Goal: Information Seeking & Learning: Learn about a topic

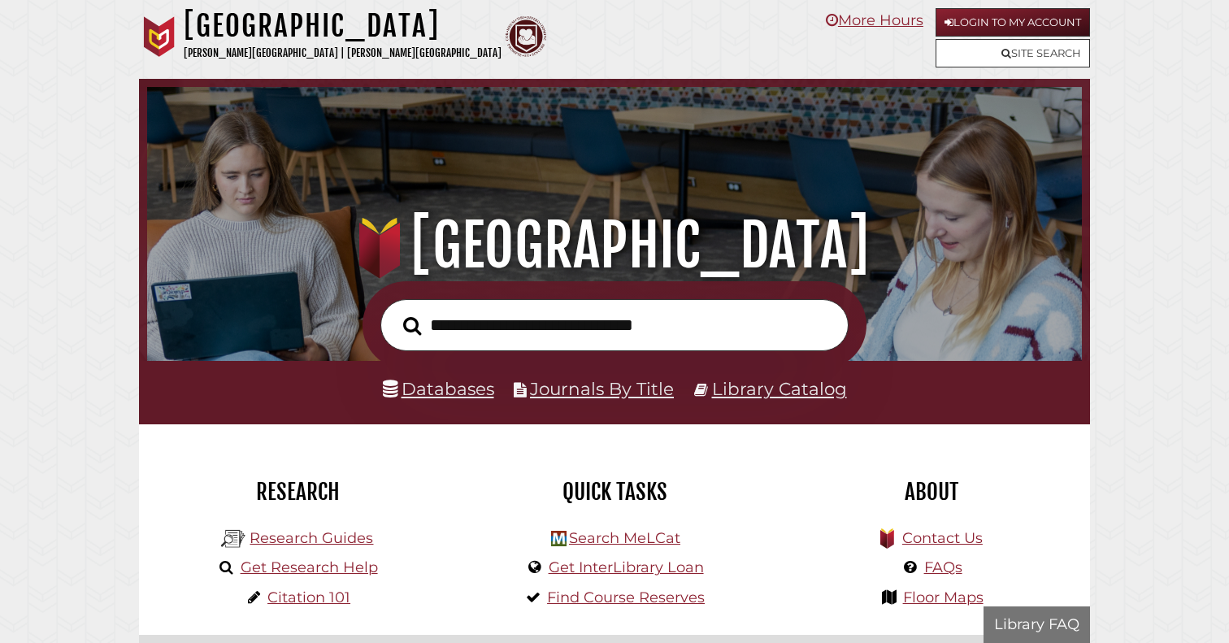
scroll to position [309, 927]
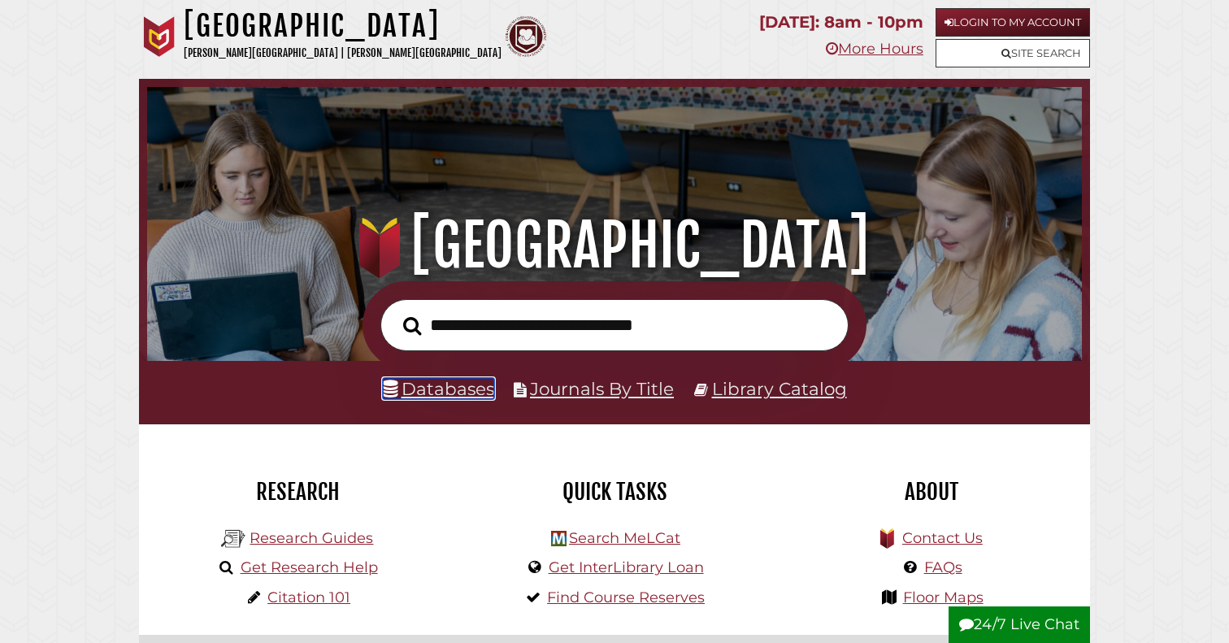
click at [469, 387] on link "Databases" at bounding box center [438, 388] width 111 height 21
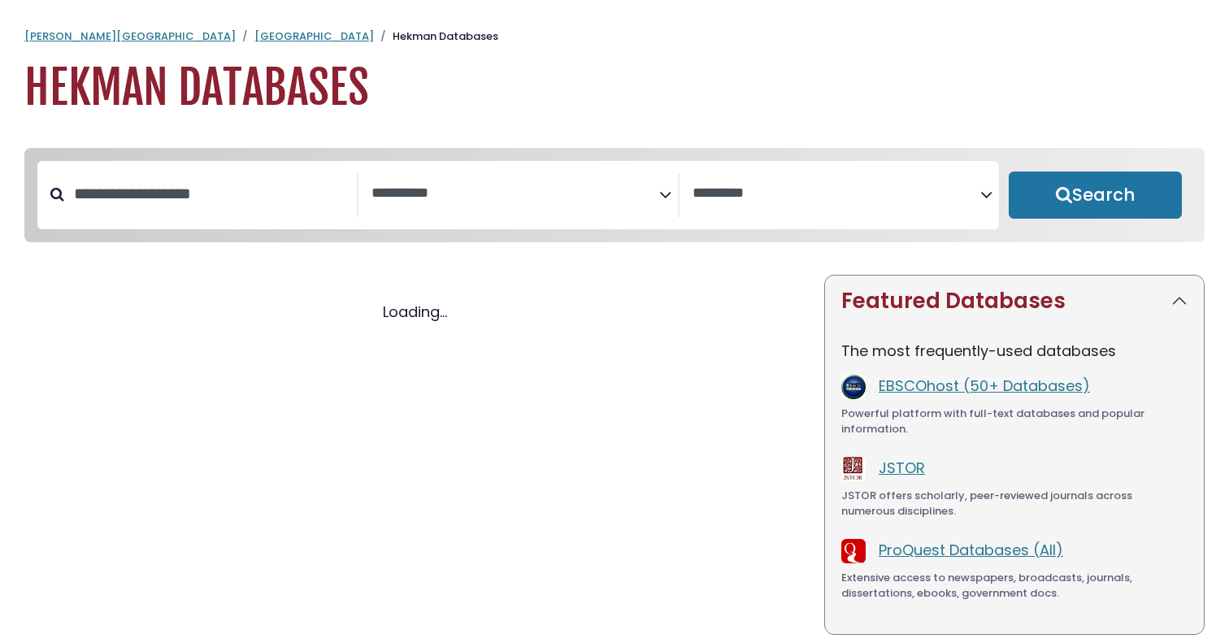
select select "Database Subject Filter"
select select "Database Vendors Filter"
select select "Database Subject Filter"
select select "Database Vendors Filter"
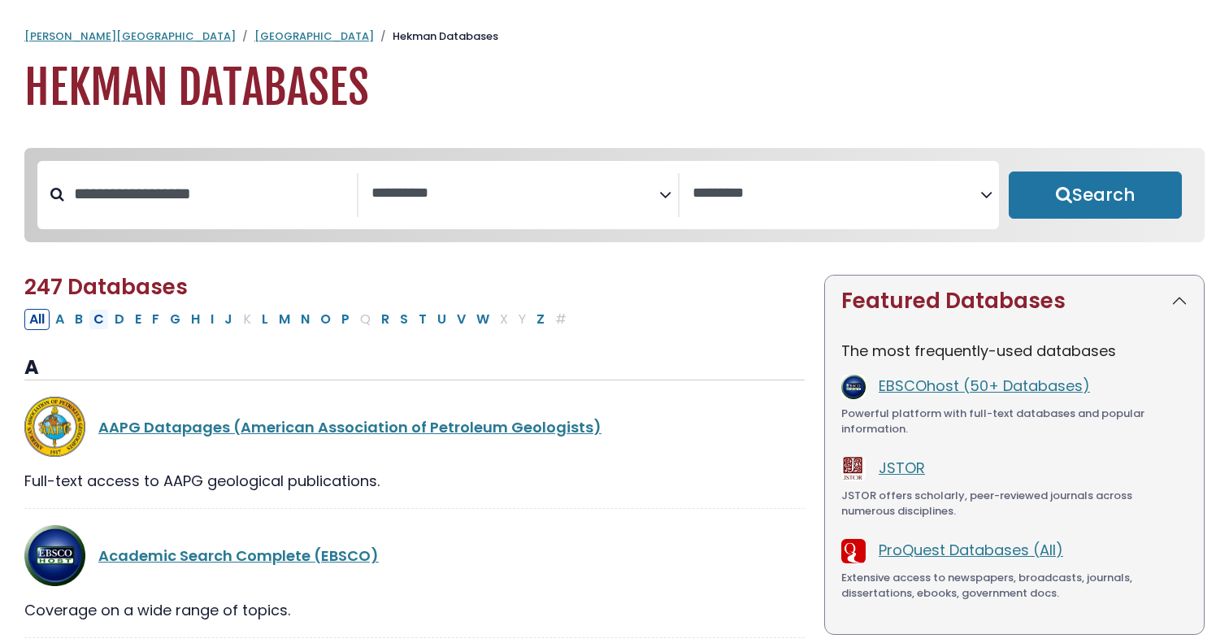
click at [104, 320] on button "C" at bounding box center [99, 319] width 20 height 21
select select "Database Subject Filter"
select select "Database Vendors Filter"
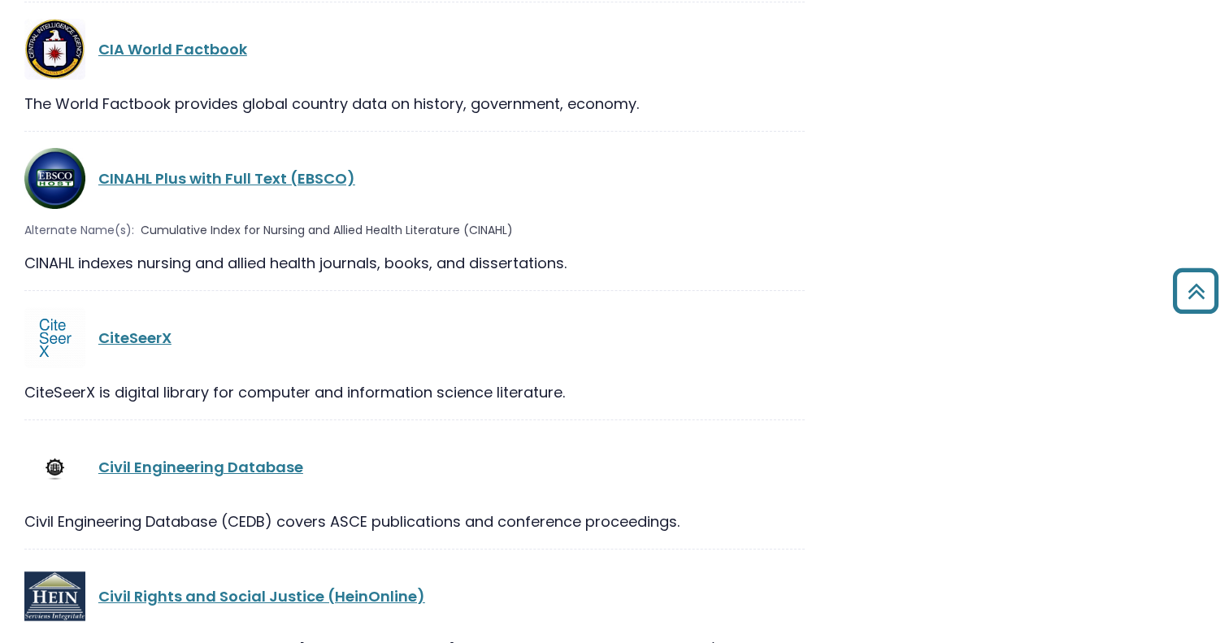
scroll to position [2624, 0]
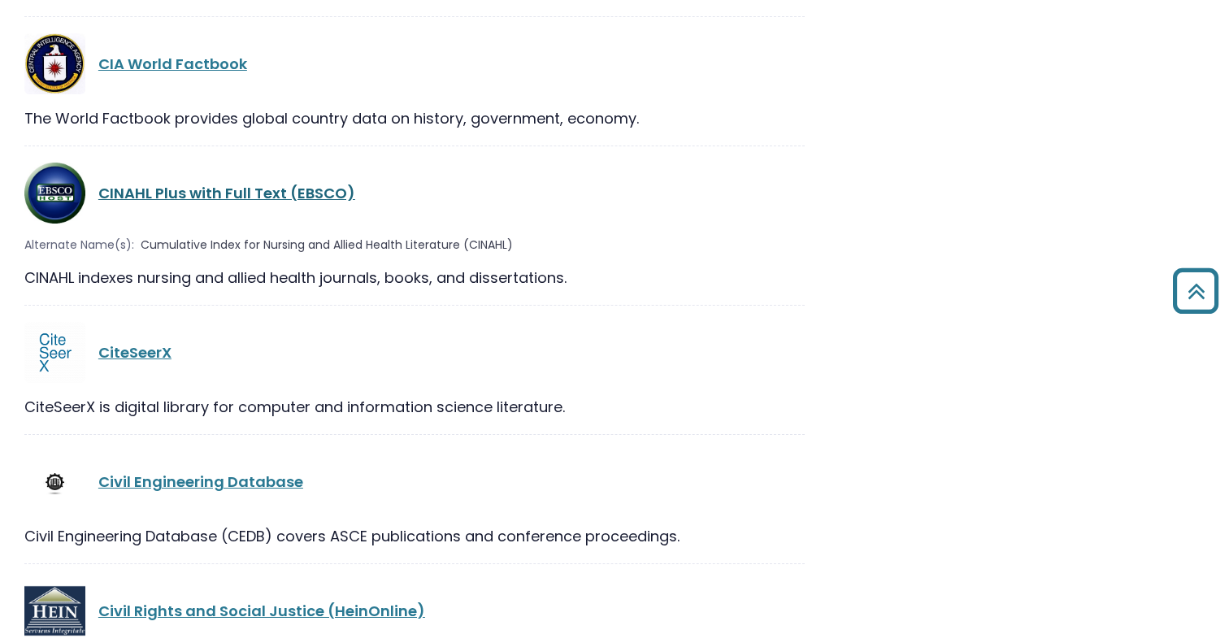
click at [233, 183] on link "CINAHL Plus with Full Text (EBSCO)" at bounding box center [226, 193] width 257 height 20
